Goal: Find specific page/section: Find specific page/section

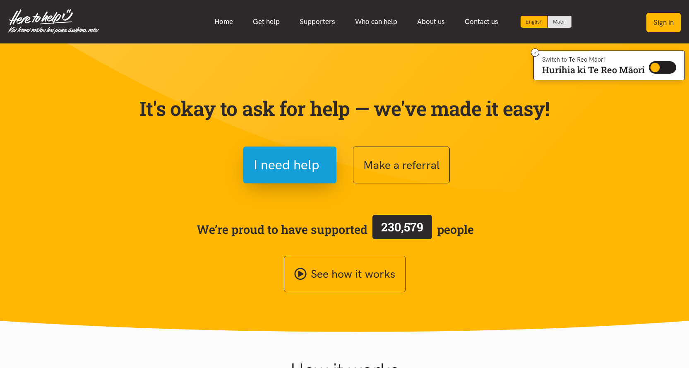
click at [669, 22] on button "Sign in" at bounding box center [664, 22] width 34 height 19
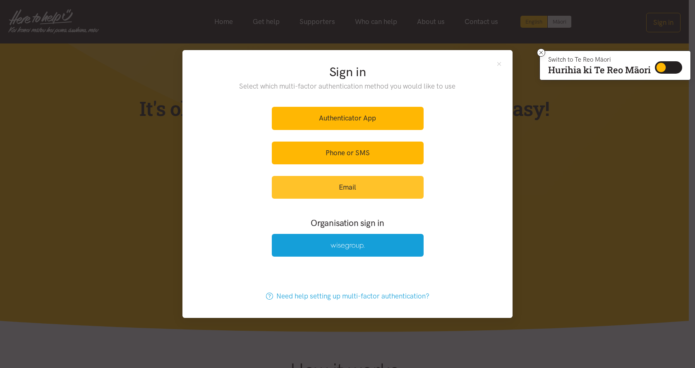
click at [348, 184] on link "Email" at bounding box center [348, 187] width 152 height 23
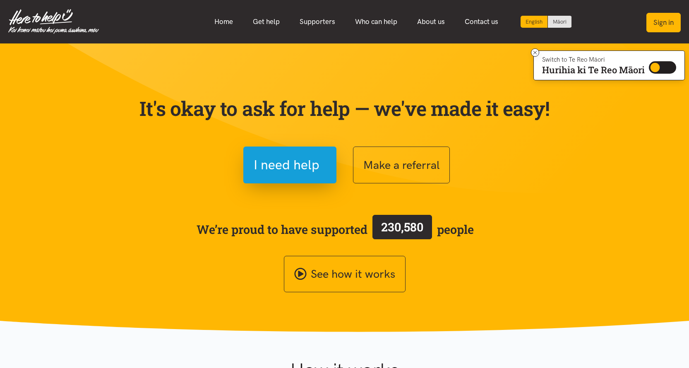
click at [666, 21] on button "Sign in" at bounding box center [664, 22] width 34 height 19
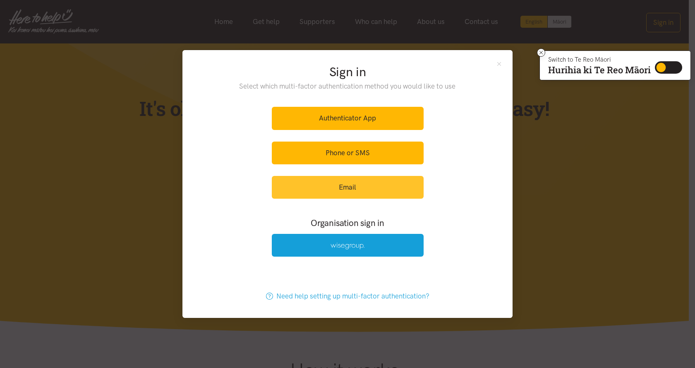
click at [346, 188] on link "Email" at bounding box center [348, 187] width 152 height 23
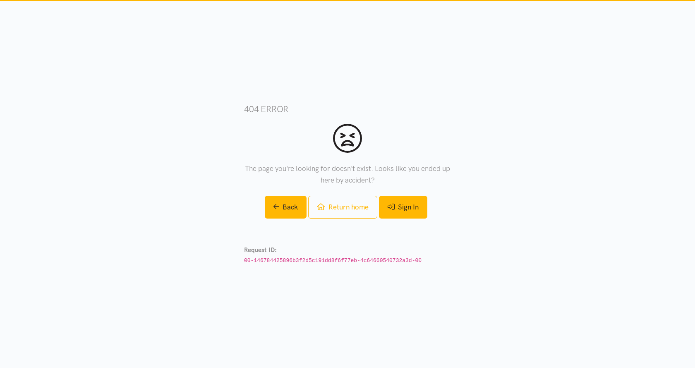
click at [409, 201] on link "Sign In" at bounding box center [403, 207] width 48 height 23
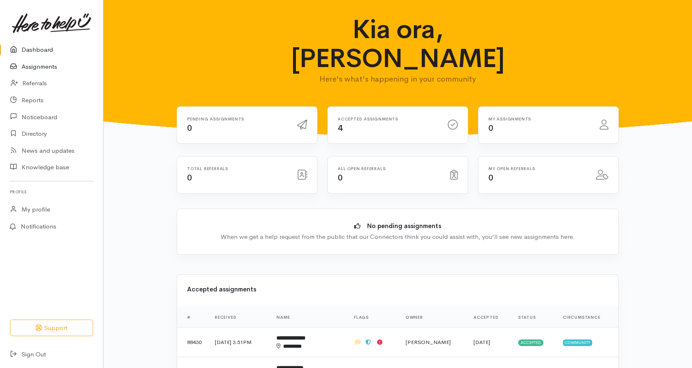
click at [47, 60] on link "Assignments" at bounding box center [51, 66] width 103 height 17
